Goal: Use online tool/utility: Utilize a website feature to perform a specific function

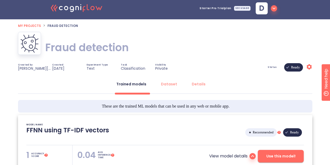
click at [264, 10] on span "d" at bounding box center [261, 8] width 5 height 7
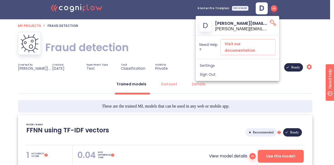
click at [172, 42] on div at bounding box center [167, 82] width 334 height 165
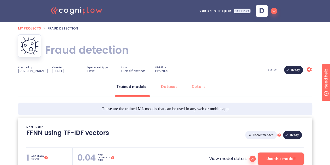
click at [89, 8] on icon ".cls-1{fill:#141624;}.cls-2{fill:#eb5e60;}.cls-3{fill:none;stroke:#eb5e60;strok…" at bounding box center [76, 10] width 57 height 16
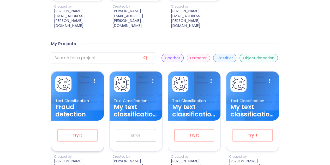
scroll to position [300, 0]
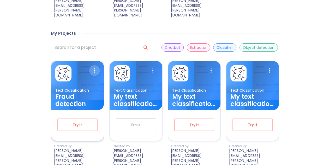
click at [94, 65] on icon at bounding box center [94, 70] width 10 height 10
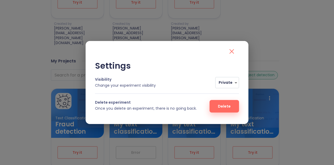
click at [70, 89] on div "Settings Visibility Change your experiment visibility Private 0 Delete experime…" at bounding box center [167, 82] width 334 height 165
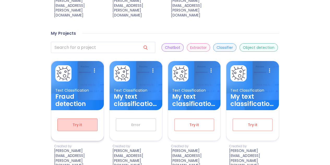
click at [78, 122] on span "Try it" at bounding box center [77, 125] width 23 height 7
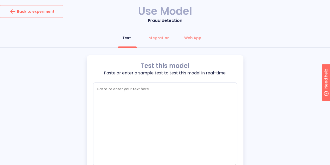
type textarea "x"
click at [164, 42] on button "Integration" at bounding box center [158, 38] width 28 height 13
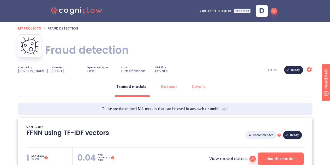
type textarea "[[DATE] 20:51:38]- Starting with download required files from shared storage [[…"
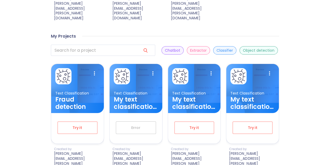
scroll to position [297, 0]
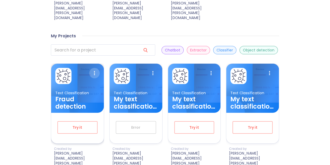
click at [94, 68] on icon at bounding box center [94, 73] width 10 height 10
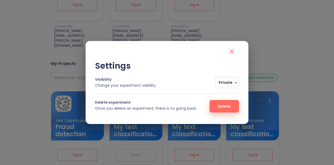
click at [226, 31] on div "Settings Visibility Change your experiment visibility Private 0 Delete experime…" at bounding box center [167, 82] width 334 height 165
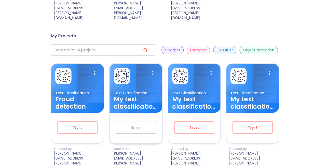
scroll to position [300, 0]
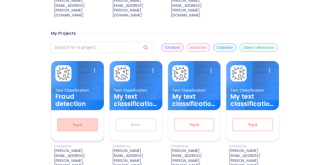
click at [88, 122] on span "Try it" at bounding box center [77, 125] width 23 height 7
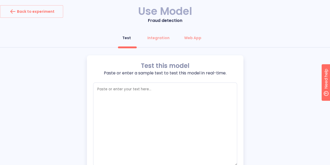
type textarea "x"
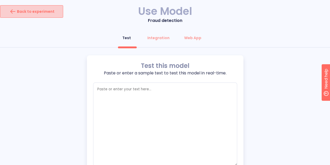
click at [56, 12] on button "Back to experiment" at bounding box center [31, 11] width 63 height 13
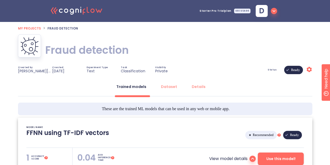
type textarea "[[DATE] 20:51:38]- Starting with download required files from shared storage [[…"
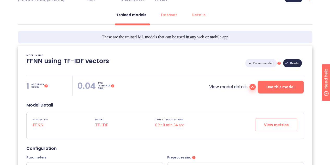
scroll to position [72, 0]
click at [168, 16] on div "Dataset" at bounding box center [169, 14] width 16 height 5
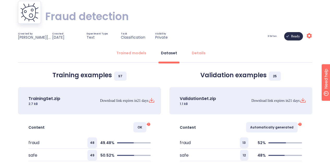
scroll to position [64, 0]
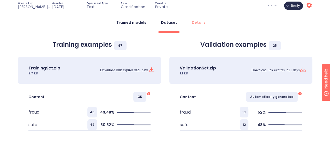
click at [145, 22] on div "Trained models" at bounding box center [131, 22] width 30 height 5
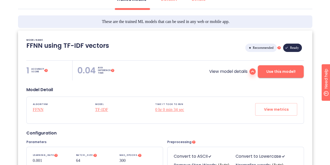
scroll to position [0, 0]
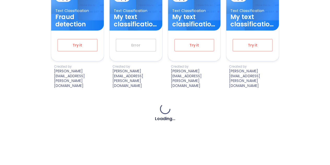
scroll to position [300, 0]
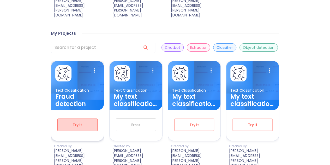
click at [72, 125] on button "Try it" at bounding box center [77, 125] width 40 height 13
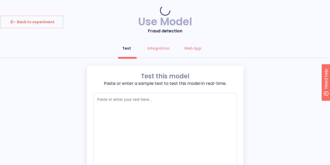
type textarea "x"
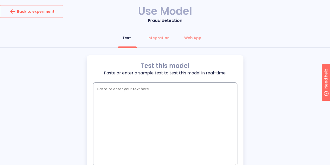
click at [132, 99] on textarea "empty textarea" at bounding box center [165, 125] width 144 height 84
type textarea "i"
type textarea "x"
type textarea "c"
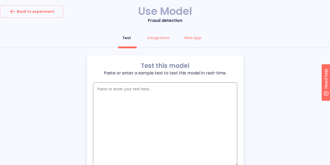
type textarea "x"
type textarea "co"
type textarea "x"
type textarea "con"
type textarea "x"
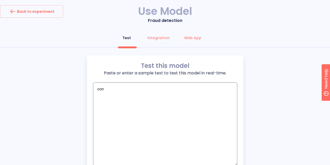
type textarea "cong"
type textarea "x"
type textarea "congr"
type textarea "x"
type textarea "congra"
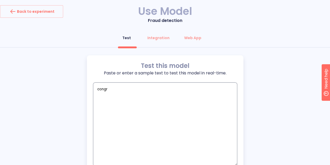
type textarea "x"
type textarea "congrat"
type textarea "x"
type textarea "congratulations"
type textarea "x"
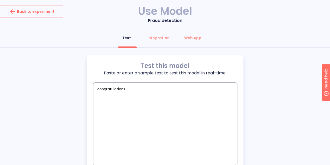
type textarea "congratulations y"
type textarea "x"
type textarea "congratulations yo"
type textarea "x"
type textarea "congratulations you"
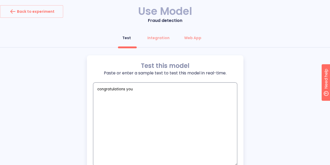
type textarea "x"
type textarea "congratulations you"
type textarea "x"
type textarea "congratulations you w"
type textarea "x"
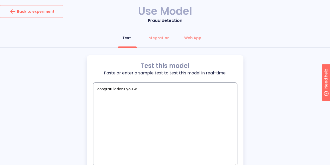
type textarea "congratulations you wo"
type textarea "x"
type textarea "congratulations you won"
type textarea "x"
type textarea "congratulations you won"
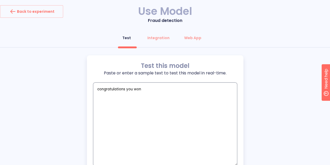
type textarea "x"
type textarea "congratulations you won a"
type textarea "x"
type textarea "congratulations you won a"
type textarea "x"
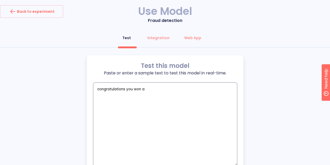
type textarea "congratulations you won a g"
type textarea "x"
type textarea "congratulations you won a gi"
type textarea "x"
type textarea "congratulations you won a gif"
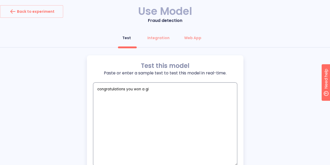
type textarea "x"
type textarea "congratulations you won a gift"
type textarea "x"
type textarea "congratulations you won a gift"
type textarea "x"
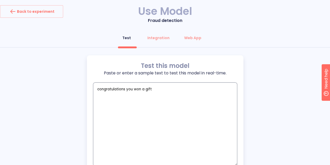
type textarea "congratulations you won a gift v"
type textarea "x"
type textarea "congratulations you won a gift vo"
type textarea "x"
type textarea "congratulations you won a gift vou"
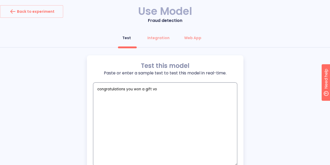
type textarea "x"
type textarea "congratulations you won a gift vouc"
type textarea "x"
type textarea "congratulations you won a gift vouch"
type textarea "x"
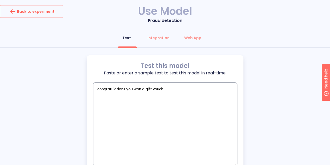
type textarea "congratulations you won a gift vouche"
type textarea "x"
type textarea "congratulations you won a gift [PERSON_NAME]"
type textarea "x"
type textarea "congratulations you won a gift [PERSON_NAME]"
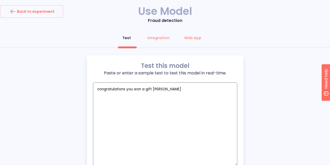
type textarea "x"
type textarea "congratulations you won a gift voucher f"
type textarea "x"
type textarea "congratulations you won a gift voucher fr"
type textarea "x"
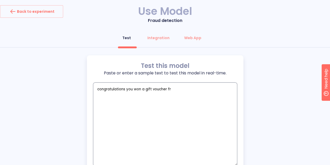
type textarea "congratulations you won a gift voucher fro"
type textarea "x"
type textarea "congratulations you won a gift voucher from"
type textarea "x"
type textarea "congratulations you won a gift voucher from"
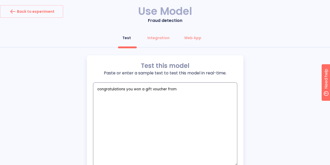
type textarea "x"
type textarea "congratulations you won a gift voucher from w"
type textarea "x"
type textarea "congratulations you won a gift voucher from [GEOGRAPHIC_DATA]"
type textarea "x"
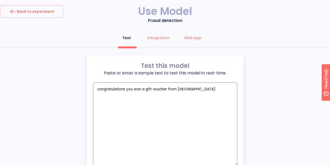
type textarea "congratulations you won a gift voucher from wau"
type textarea "x"
type textarea "congratulations you won a gift voucher from [PERSON_NAME]"
type textarea "x"
type textarea "congratulations you won a gift voucher from wault"
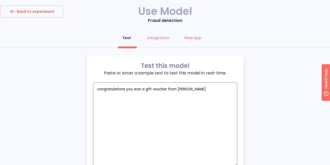
type textarea "x"
type textarea "congratulations you won a gift voucher from waultm"
type textarea "x"
type textarea "congratulations you won a gift voucher from waultma"
type textarea "x"
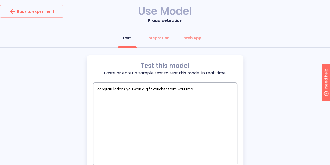
type textarea "congratulations you won a gift voucher from waultmar"
type textarea "x"
type textarea "congratulations you won a gift voucher from waultmart"
type textarea "x"
type textarea "congratulations you won a gift voucher from waultmart"
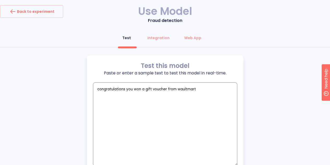
type textarea "x"
type textarea "congratulations you won a gift voucher from waultmart w"
type textarea "x"
type textarea "congratulations you won a gift voucher from waultmart wo"
type textarea "x"
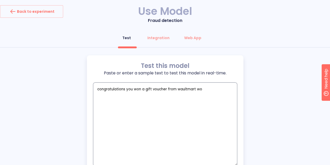
type textarea "congratulations you won a gift voucher from waultmart wor"
type textarea "x"
type textarea "congratulations you won a gift voucher from waultmart wort"
type textarea "x"
type textarea "congratulations you won a gift voucher from waultmart worth"
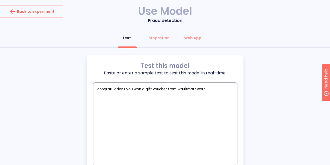
type textarea "x"
type textarea "congratulations you won a gift voucher from waultmart worth"
type textarea "x"
type textarea "congratulations you won a gift voucher from waultmart worth $"
type textarea "x"
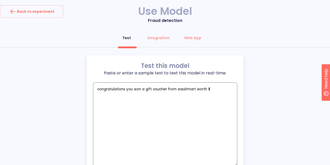
type textarea "congratulations you won a gift voucher from waultmart worth $3"
type textarea "x"
type textarea "congratulations you won a gift voucher from waultmart worth $30"
type textarea "x"
type textarea "congratulations you won a gift voucher from waultmart worth $300"
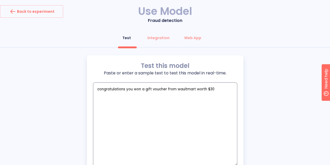
type textarea "x"
type textarea "congratulations you won a gift voucher from waultmart worth $3000"
type textarea "x"
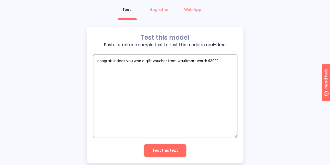
scroll to position [39, 0]
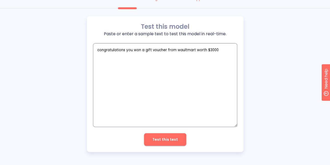
type textarea "congratulations you won a gift voucher from waultmart worth $3000"
click at [173, 142] on span "Test this text" at bounding box center [166, 139] width 26 height 7
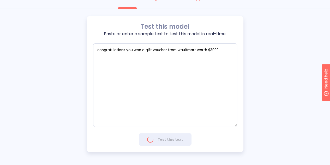
click at [167, 141] on div "Test this model Paste or enter a sample text to test this model in real-time. c…" at bounding box center [165, 84] width 157 height 136
type textarea "x"
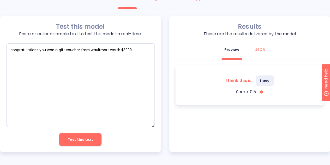
scroll to position [0, 0]
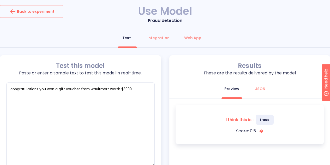
click at [114, 55] on div "Test Integration Web App Test this model Paste or enter a sample text to test t…" at bounding box center [165, 112] width 330 height 160
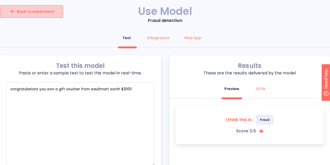
click at [38, 11] on div "Back to experiment" at bounding box center [32, 11] width 46 height 8
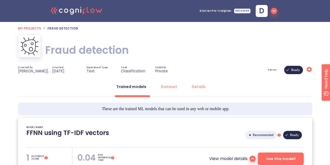
type textarea "[[DATE] 20:51:38]- Starting with download required files from shared storage [[…"
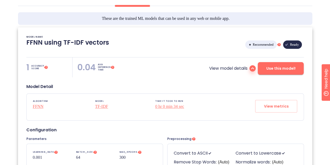
scroll to position [77, 0]
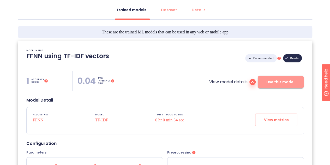
click at [277, 81] on span "Use this model!" at bounding box center [280, 82] width 29 height 7
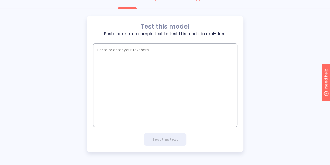
scroll to position [39, 0]
click at [188, 61] on textarea "empty textarea" at bounding box center [165, 85] width 144 height 84
type textarea "x"
drag, startPoint x: 97, startPoint y: 51, endPoint x: 157, endPoint y: 115, distance: 87.4
click at [157, 115] on textarea "empty textarea" at bounding box center [165, 85] width 144 height 84
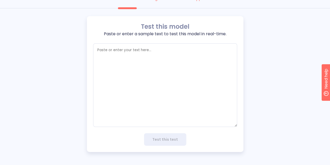
click at [153, 42] on div "Test this model Paste or enter a sample text to test this model in real-time. x…" at bounding box center [165, 84] width 157 height 136
click at [145, 56] on textarea "empty textarea" at bounding box center [165, 85] width 144 height 84
paste textarea "Hi [PERSON_NAME], let’s meet [DATE] at 5 PM in the café. Reminder: Your electri…"
type textarea "Hi [PERSON_NAME], let’s meet [DATE] at 5 PM in the café. Reminder: Your electri…"
type textarea "x"
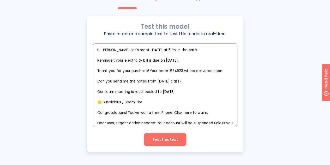
scroll to position [103, 0]
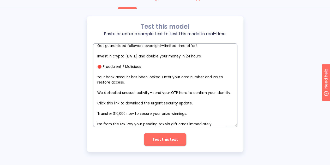
drag, startPoint x: 142, startPoint y: 67, endPoint x: 90, endPoint y: 66, distance: 52.5
click at [90, 66] on div "Test this model Paste or enter a sample text to test this model in real-time. x…" at bounding box center [165, 84] width 157 height 136
type textarea "Hi [PERSON_NAME], let’s meet [DATE] at 5 PM in the café. Reminder: Your electri…"
type textarea "x"
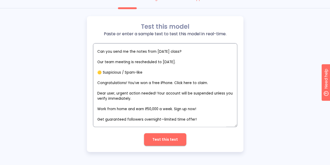
scroll to position [29, 0]
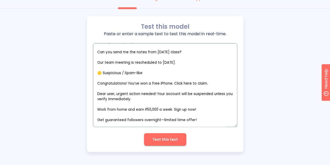
drag, startPoint x: 151, startPoint y: 75, endPoint x: 77, endPoint y: 75, distance: 74.4
click at [77, 75] on div "Test this model Paste or enter a sample text to test this model in real-time. x…" at bounding box center [165, 84] width 330 height 136
type textarea "Hi [PERSON_NAME], let’s meet [DATE] at 5 PM in the café. Reminder: Your electri…"
type textarea "x"
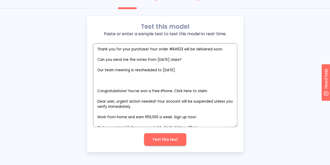
scroll to position [22, 0]
click at [98, 89] on textarea "Hi [PERSON_NAME], let’s meet [DATE] at 5 PM in the café. Reminder: Your electri…" at bounding box center [165, 85] width 144 height 84
type textarea "Hi [PERSON_NAME], let’s meet [DATE] at 5 PM in the café. Reminder: Your electri…"
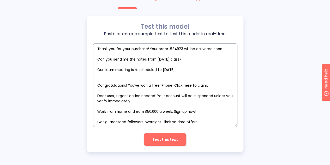
type textarea "x"
type textarea "Hi [PERSON_NAME], let’s meet [DATE] at 5 PM in the café. Reminder: Your electri…"
type textarea "x"
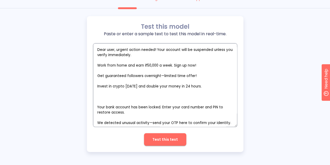
scroll to position [70, 0]
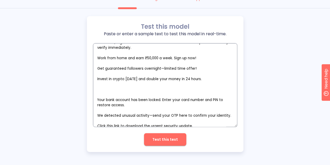
click at [104, 94] on textarea "Hi [PERSON_NAME], let’s meet [DATE] at 5 PM in the café. Reminder: Your electri…" at bounding box center [165, 85] width 144 height 84
type textarea "Hi [PERSON_NAME], let’s meet [DATE] at 5 PM in the café. Reminder: Your electri…"
type textarea "x"
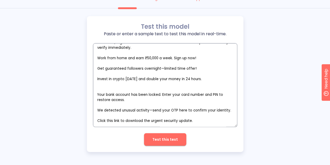
type textarea "Hi [PERSON_NAME], let’s meet [DATE] at 5 PM in the café. Reminder: Your electri…"
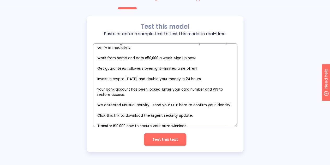
type textarea "x"
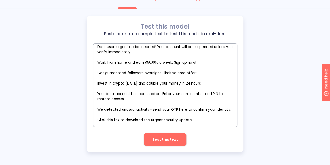
scroll to position [86, 0]
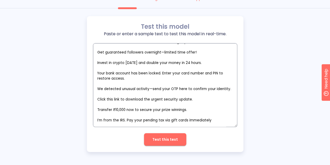
type textarea "Hi [PERSON_NAME], let’s meet [DATE] at 5 PM in the café. Reminder: Your electri…"
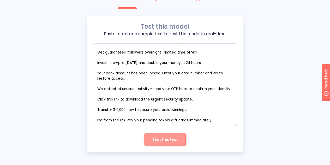
click at [158, 141] on span "Test this text" at bounding box center [166, 139] width 26 height 7
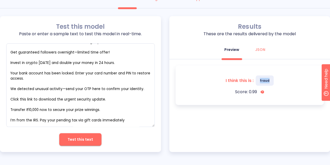
drag, startPoint x: 260, startPoint y: 80, endPoint x: 275, endPoint y: 83, distance: 15.3
click at [275, 83] on div "I think this is : fraud Score: 0.99 Perdiction Score: A value between 0 and 1. …" at bounding box center [250, 85] width 129 height 20
click at [103, 96] on textarea "Hi [PERSON_NAME], let’s meet [DATE] at 5 PM in the café. Reminder: Your electri…" at bounding box center [80, 85] width 149 height 84
click at [264, 47] on div "JSON" at bounding box center [260, 49] width 10 height 5
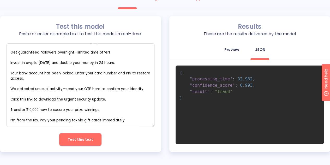
click at [233, 45] on button "Preview" at bounding box center [231, 49] width 21 height 13
type textarea "x"
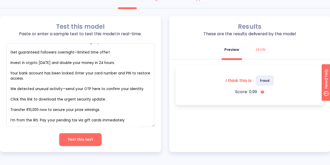
scroll to position [0, 0]
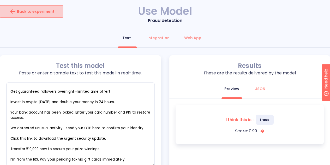
click at [51, 9] on div "Back to experiment" at bounding box center [32, 11] width 46 height 8
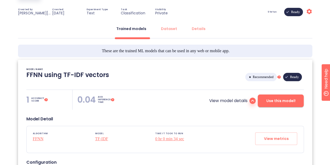
scroll to position [2, 0]
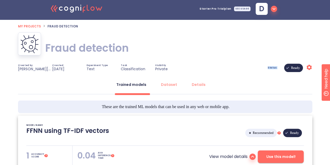
drag, startPoint x: 270, startPoint y: 67, endPoint x: 283, endPoint y: 69, distance: 13.9
click at [283, 69] on div "Status Ready Settings" at bounding box center [251, 68] width 123 height 8
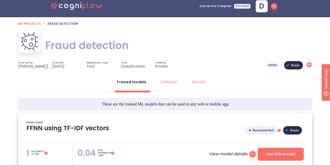
scroll to position [0, 0]
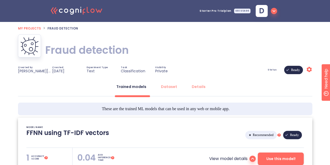
click at [277, 52] on div "Fraud detection Fraud detection" at bounding box center [165, 49] width 295 height 31
click at [243, 13] on div "SEE USAGE" at bounding box center [242, 11] width 16 height 5
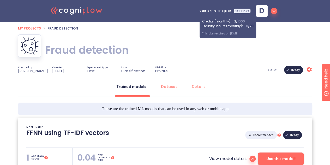
click at [277, 29] on ol "My projects > Fraud detection" at bounding box center [165, 28] width 295 height 6
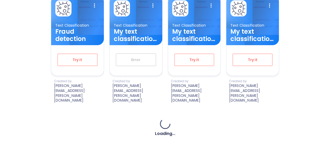
scroll to position [300, 0]
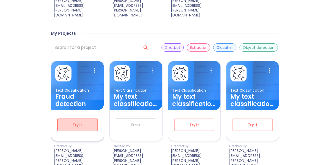
click at [84, 123] on span "Try it" at bounding box center [77, 125] width 23 height 7
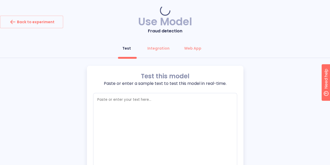
type textarea "x"
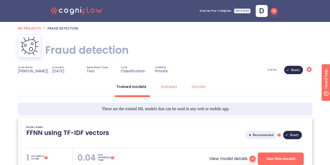
type textarea "[[DATE] 20:51:38]- Starting with download required files from shared storage [[…"
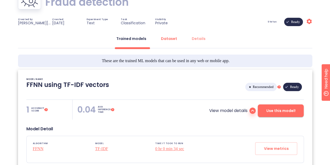
scroll to position [48, 0]
